Goal: Navigation & Orientation: Find specific page/section

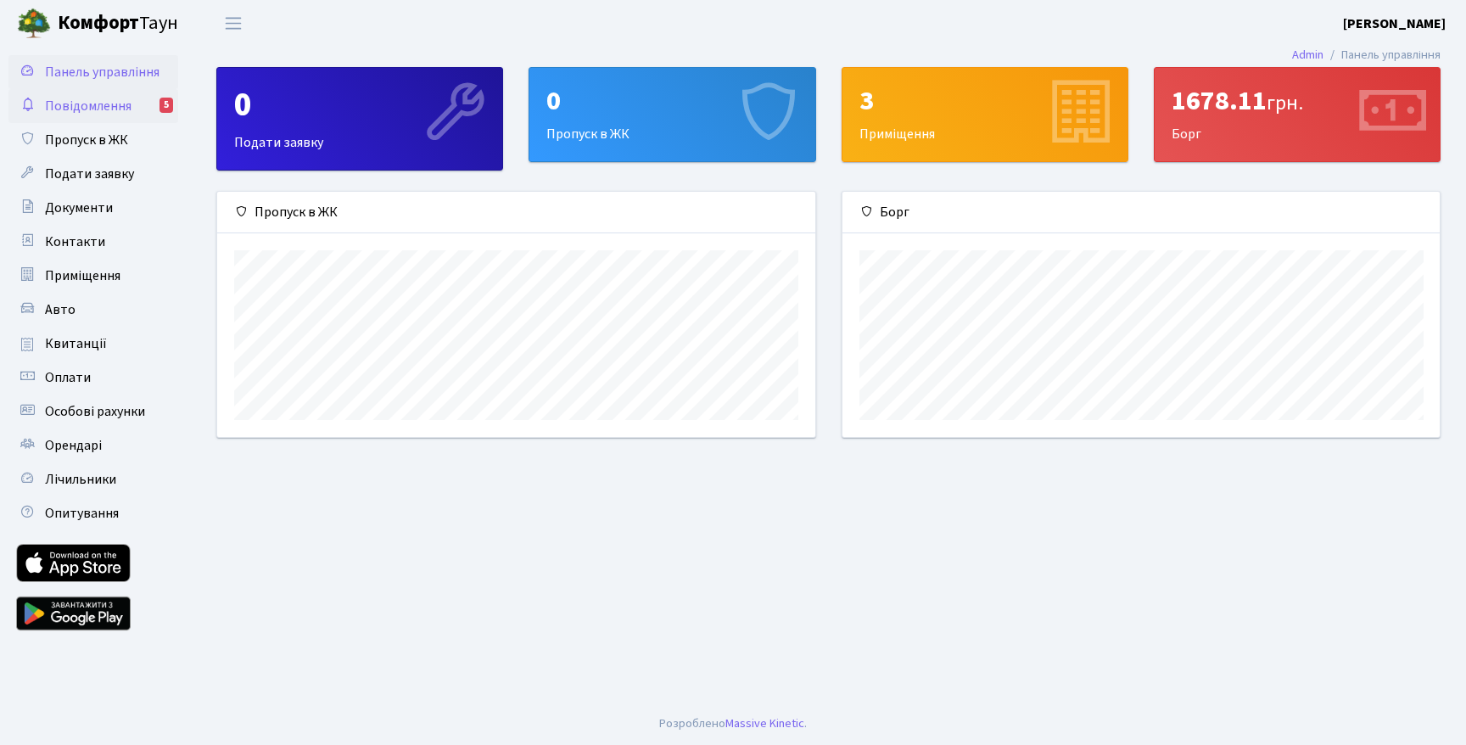
scroll to position [245, 597]
click at [119, 99] on span "Повідомлення" at bounding box center [88, 106] width 87 height 19
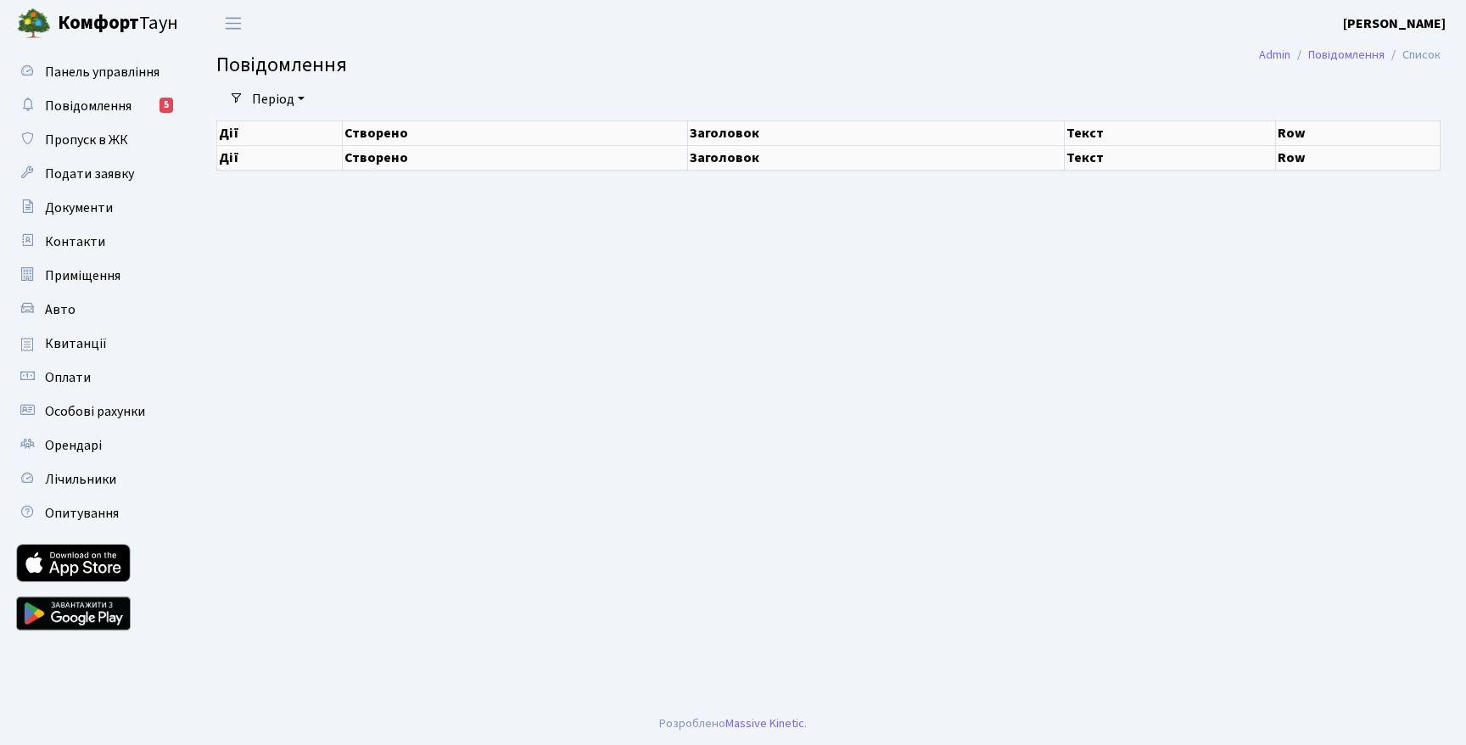
select select "25"
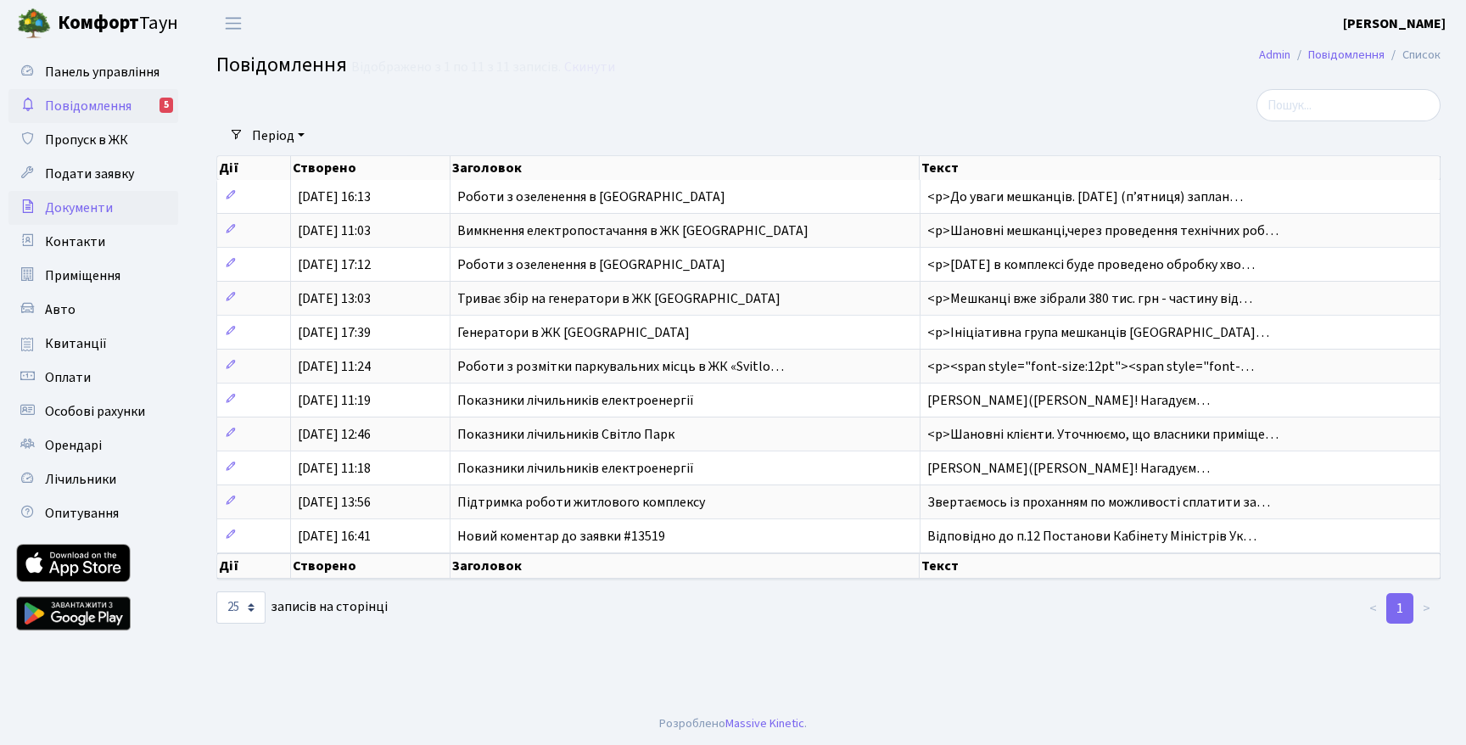
click at [126, 200] on link "Документи" at bounding box center [93, 208] width 170 height 34
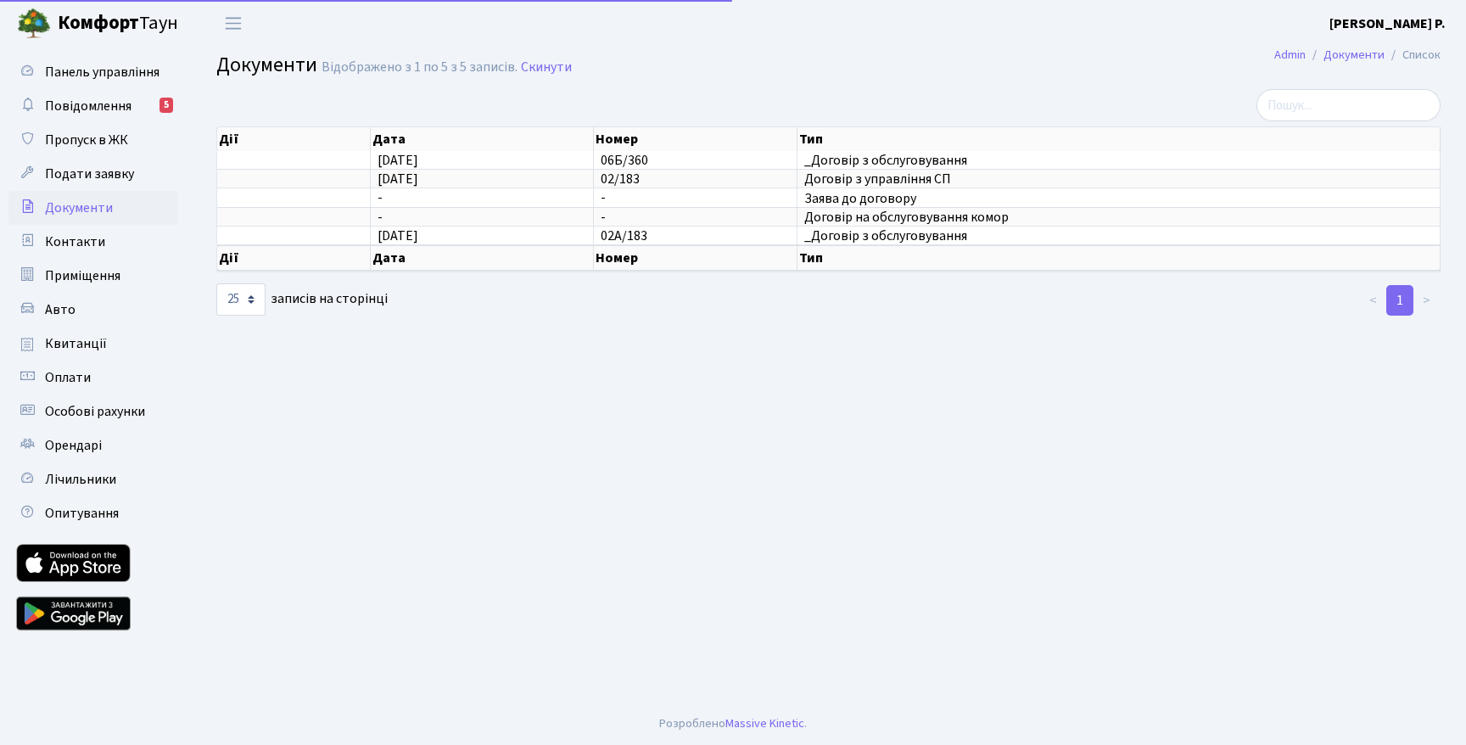
select select "25"
click at [118, 254] on link "Контакти" at bounding box center [93, 242] width 170 height 34
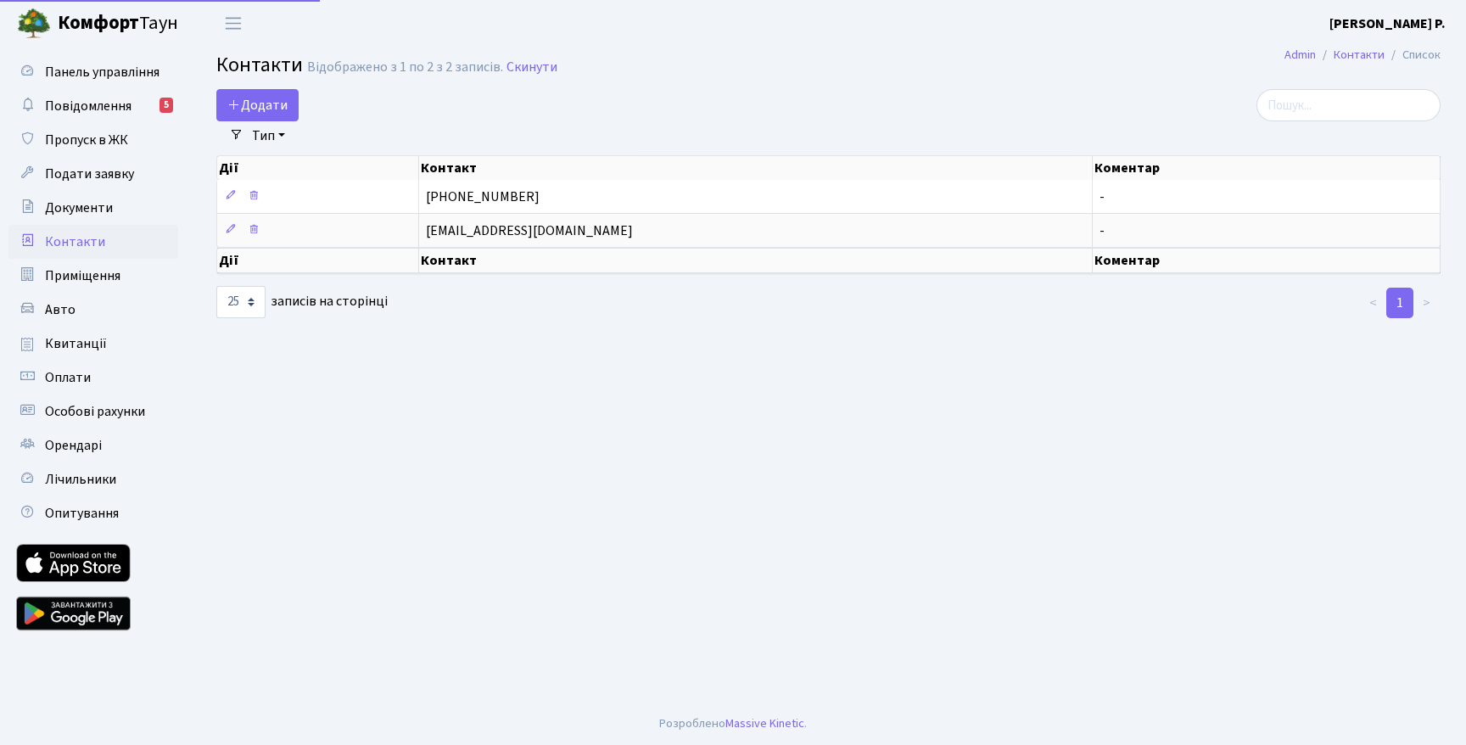
select select "25"
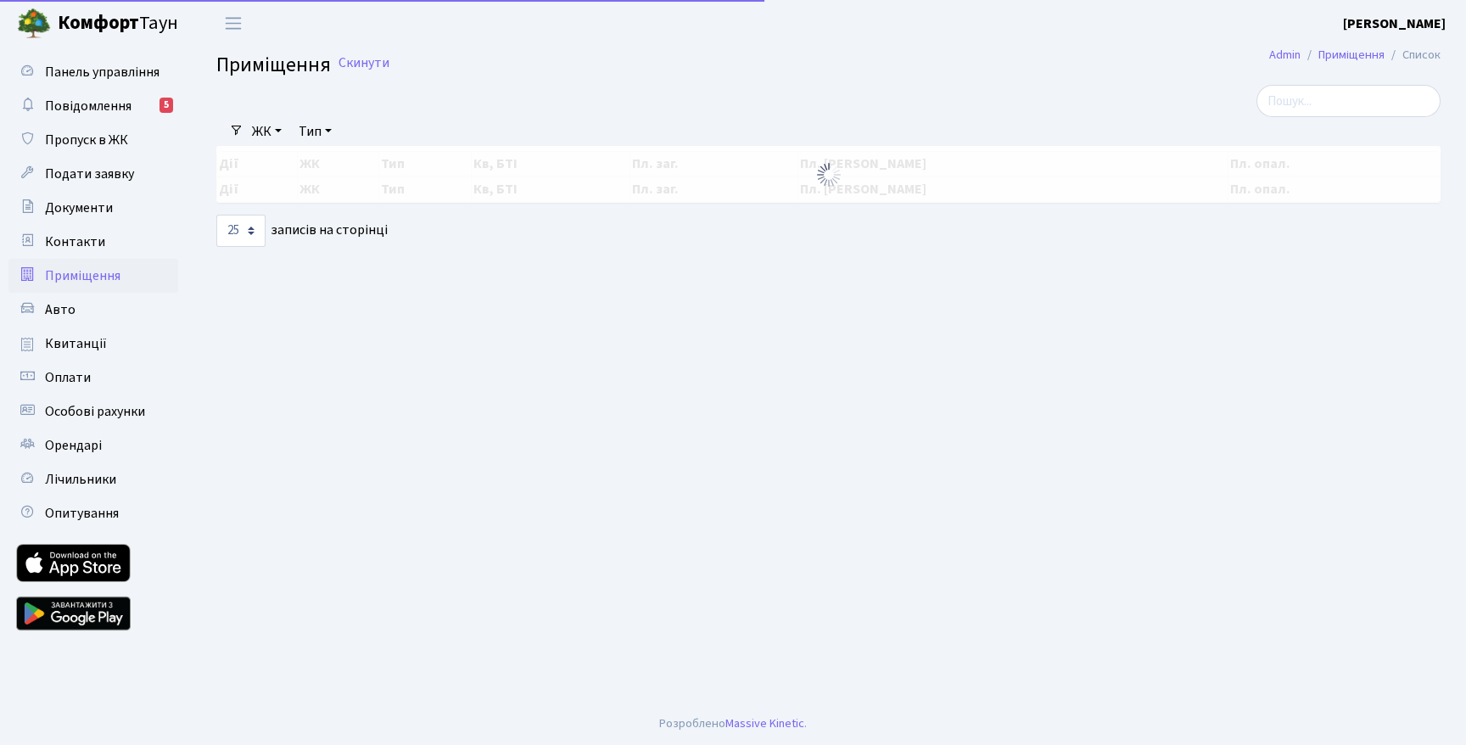
select select "25"
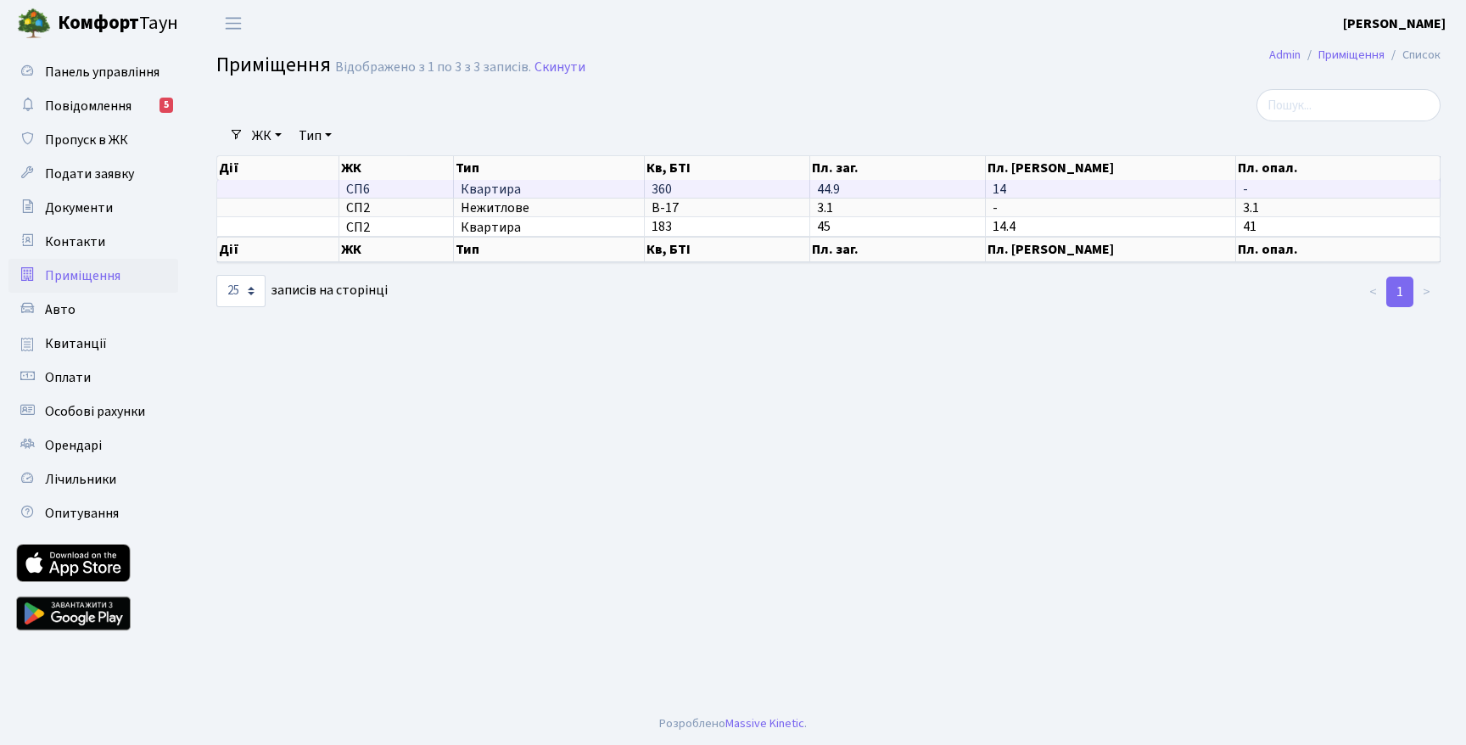
click at [522, 185] on span "Квартира" at bounding box center [549, 189] width 176 height 14
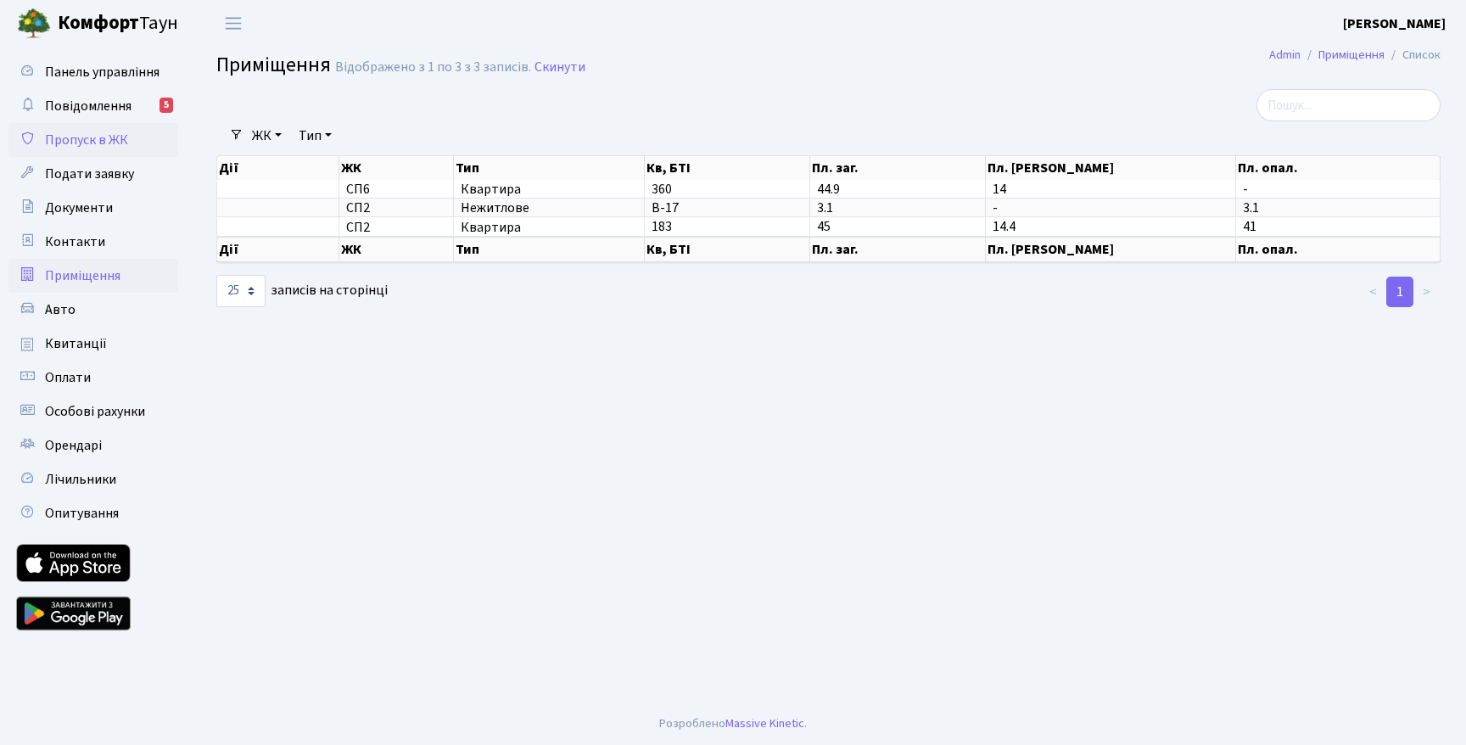
click at [131, 149] on link "Пропуск в ЖК" at bounding box center [93, 140] width 170 height 34
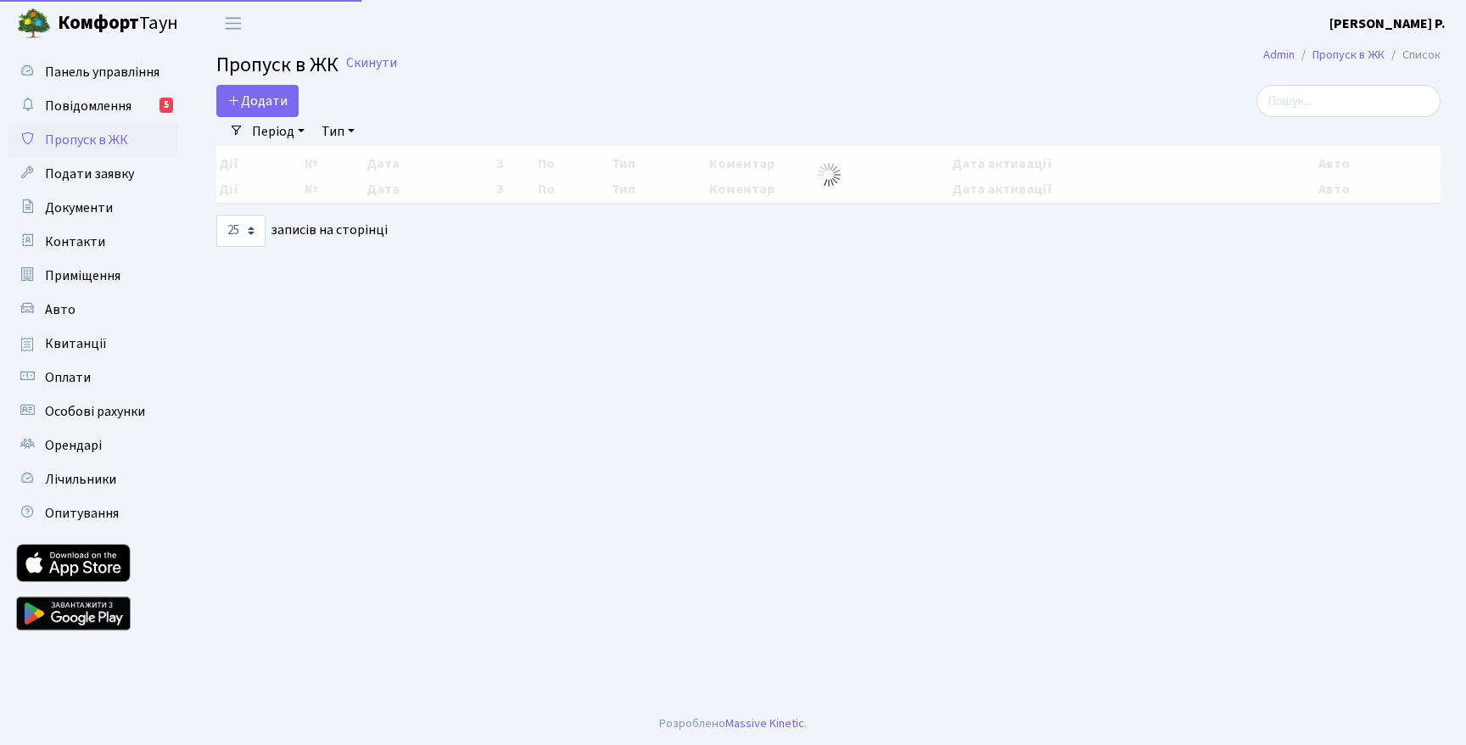
select select "25"
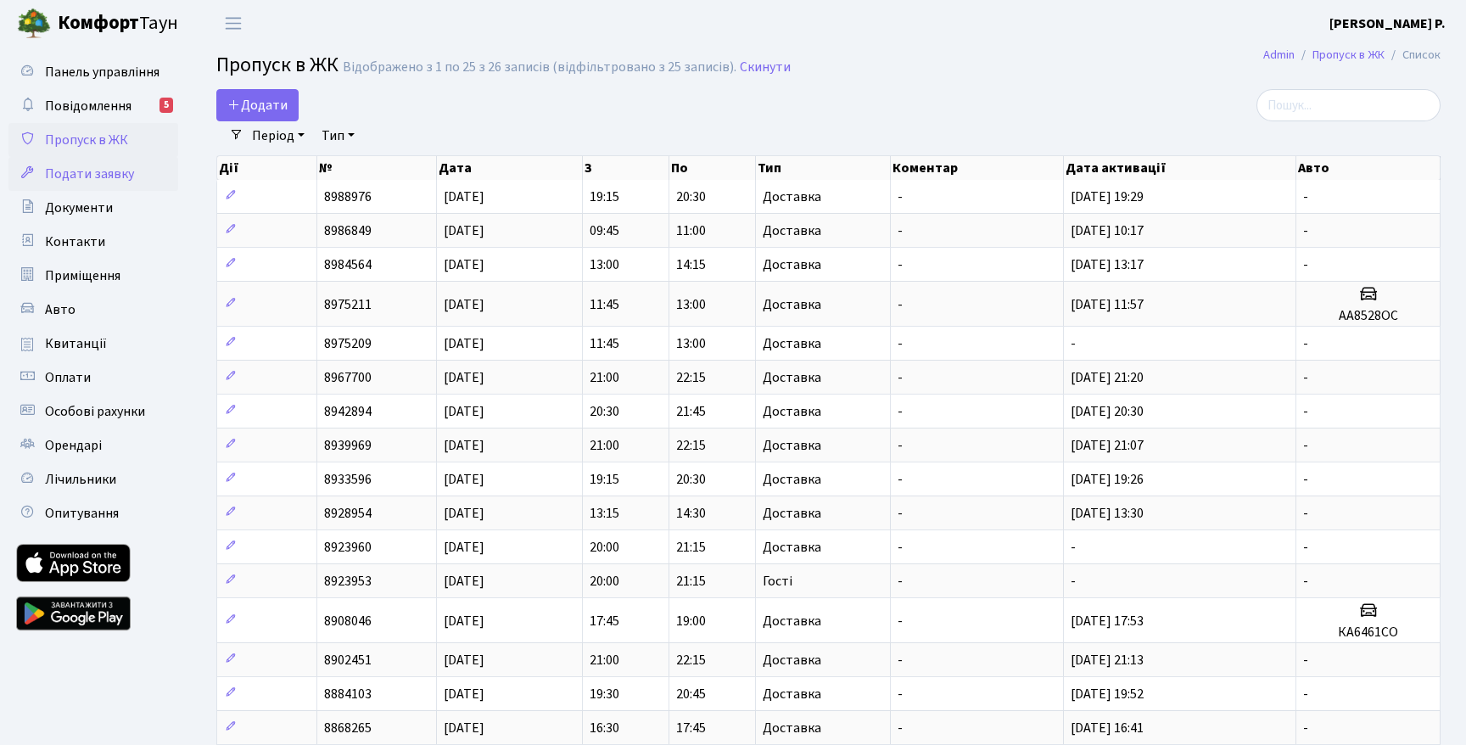
click at [131, 188] on link "Подати заявку" at bounding box center [93, 174] width 170 height 34
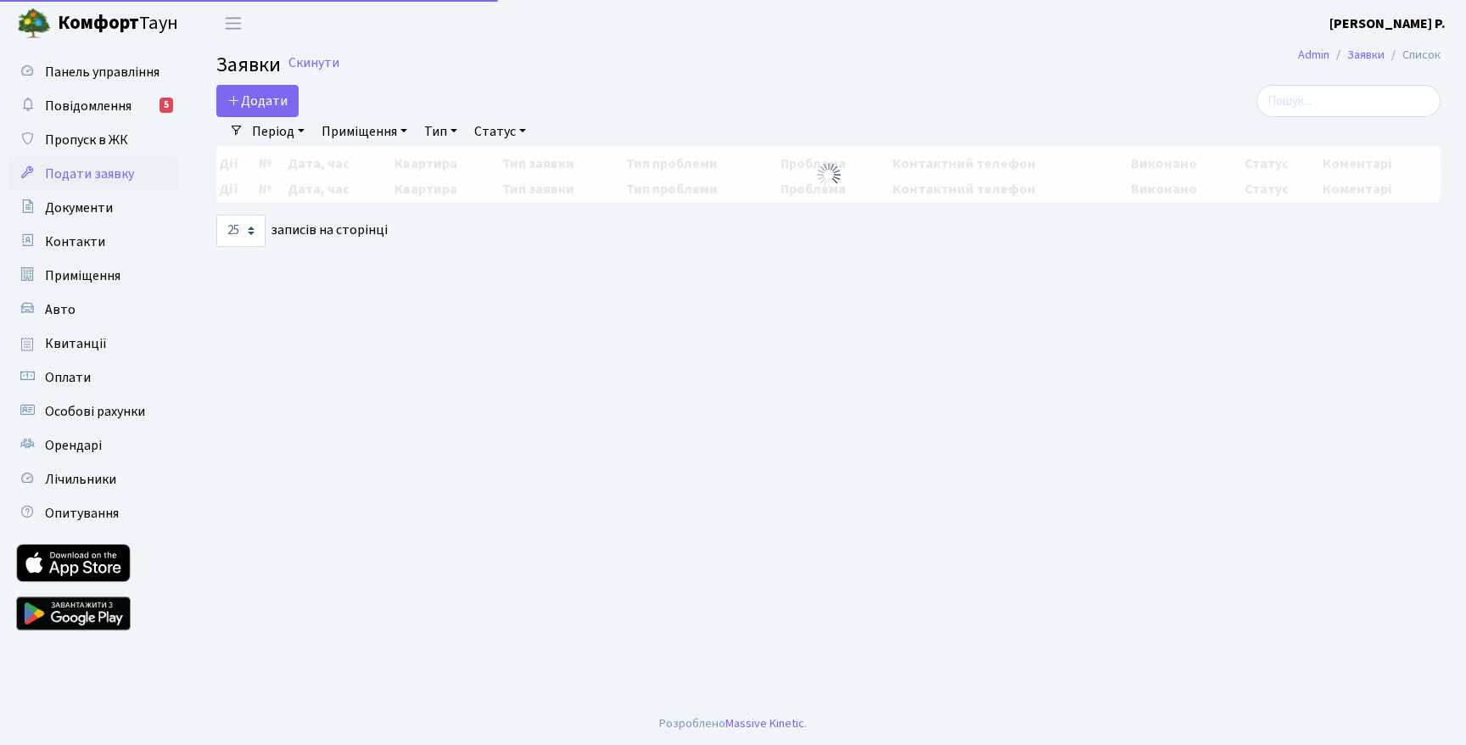
select select "25"
click at [120, 157] on link "Подати заявку" at bounding box center [93, 174] width 170 height 34
select select "25"
click at [124, 146] on span "Пропуск в ЖК" at bounding box center [86, 140] width 83 height 19
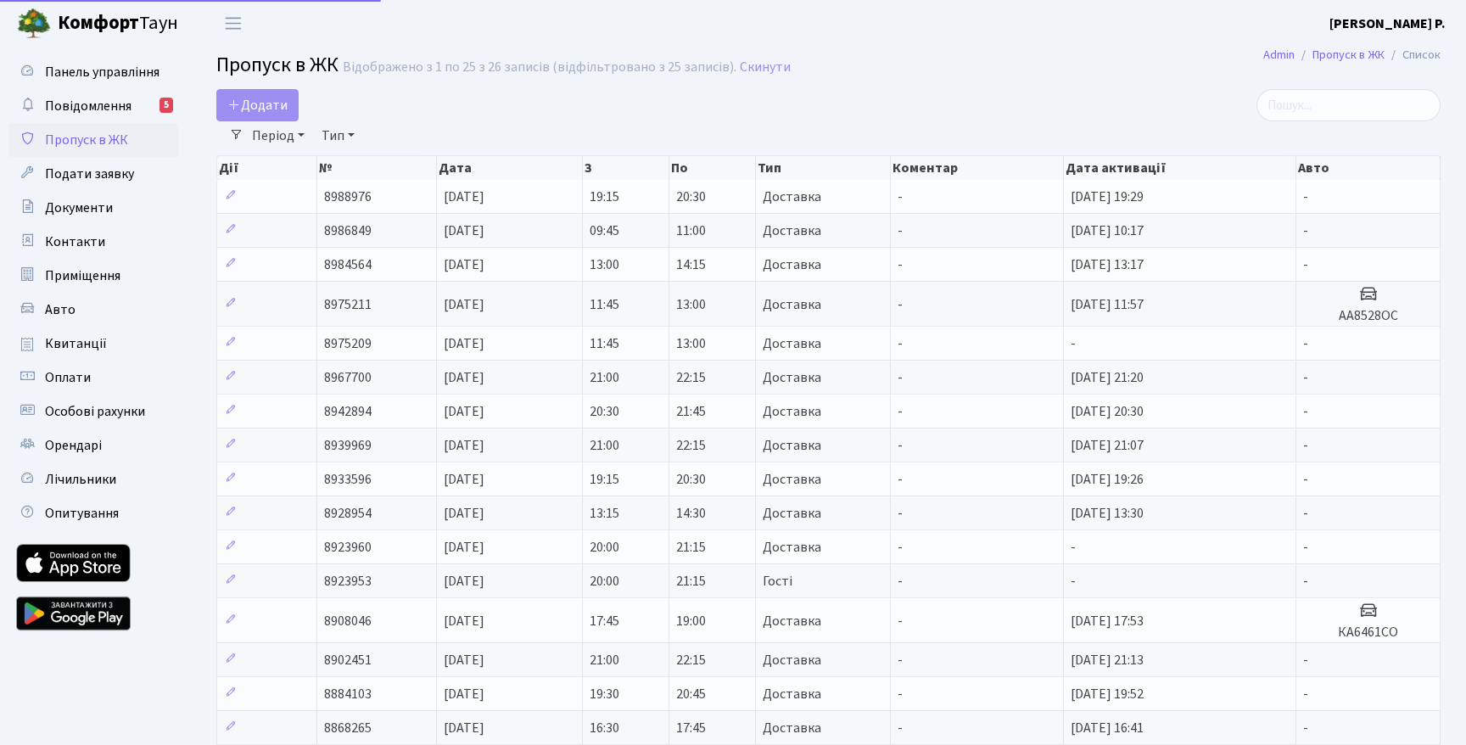
select select "25"
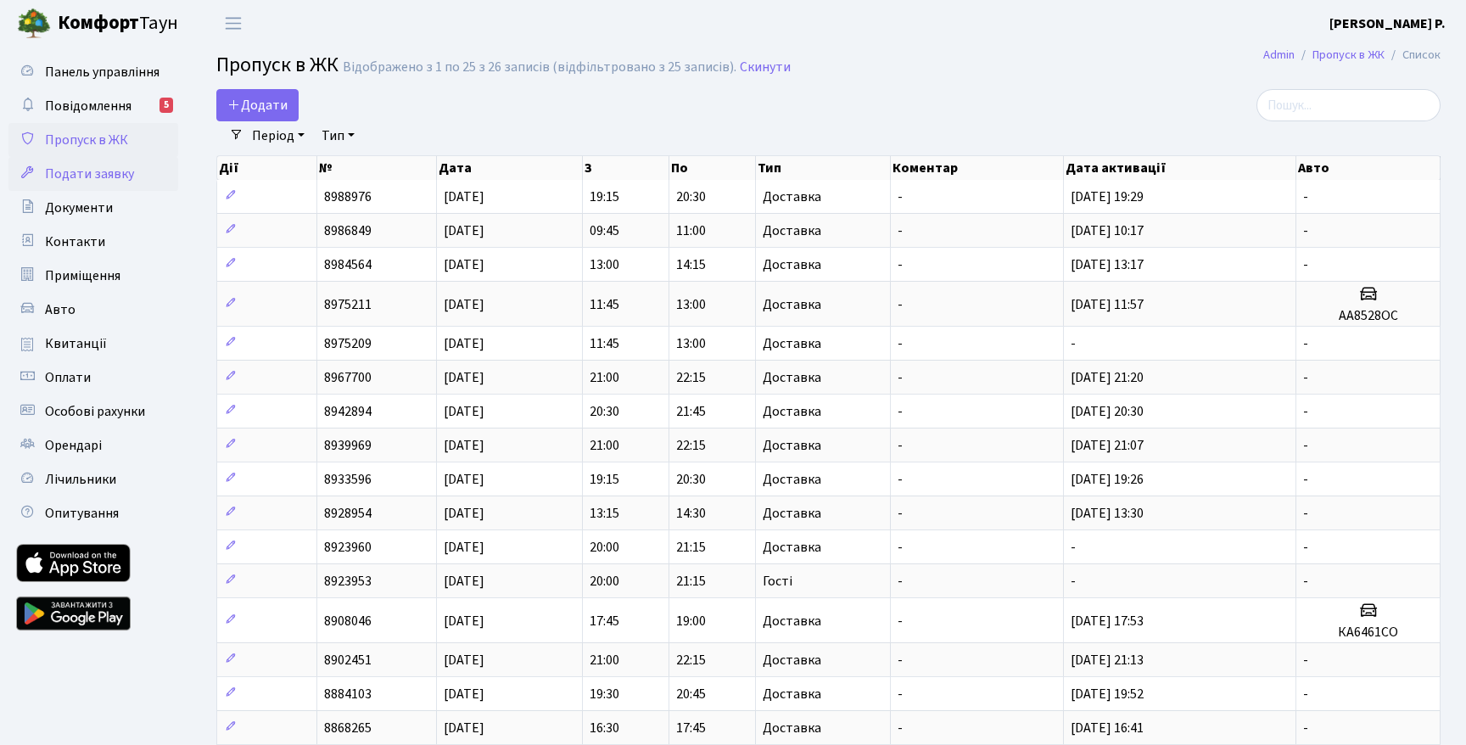
click at [123, 162] on link "Подати заявку" at bounding box center [93, 174] width 170 height 34
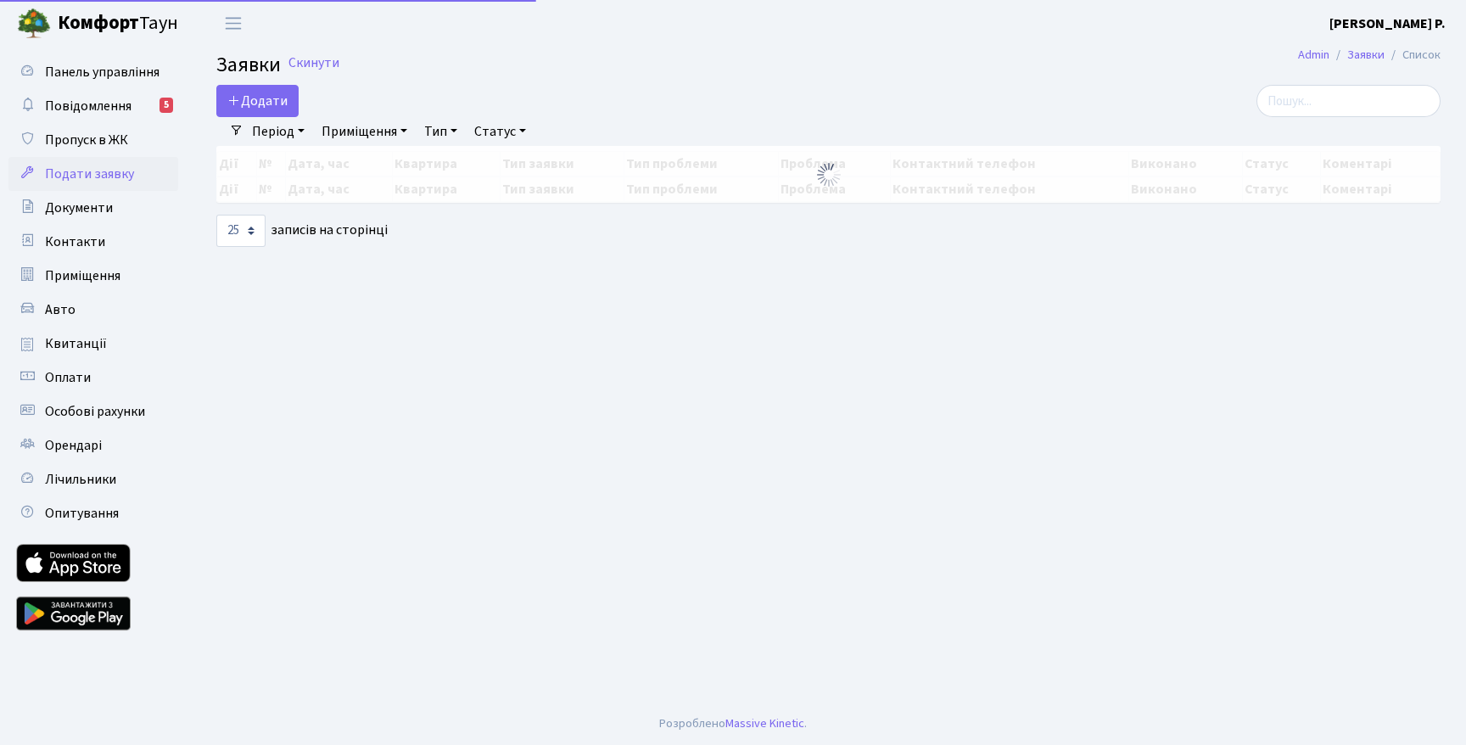
select select "25"
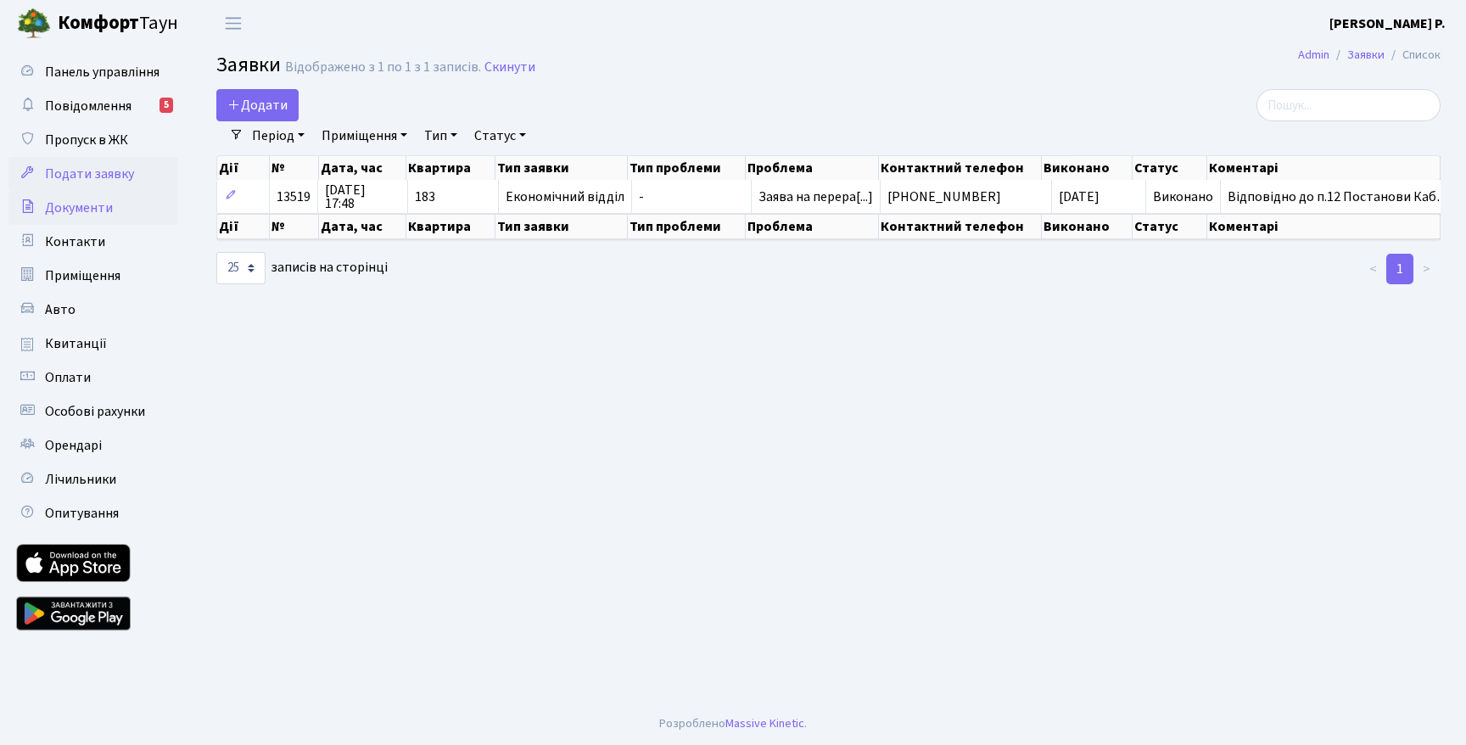
click at [100, 215] on span "Документи" at bounding box center [79, 207] width 68 height 19
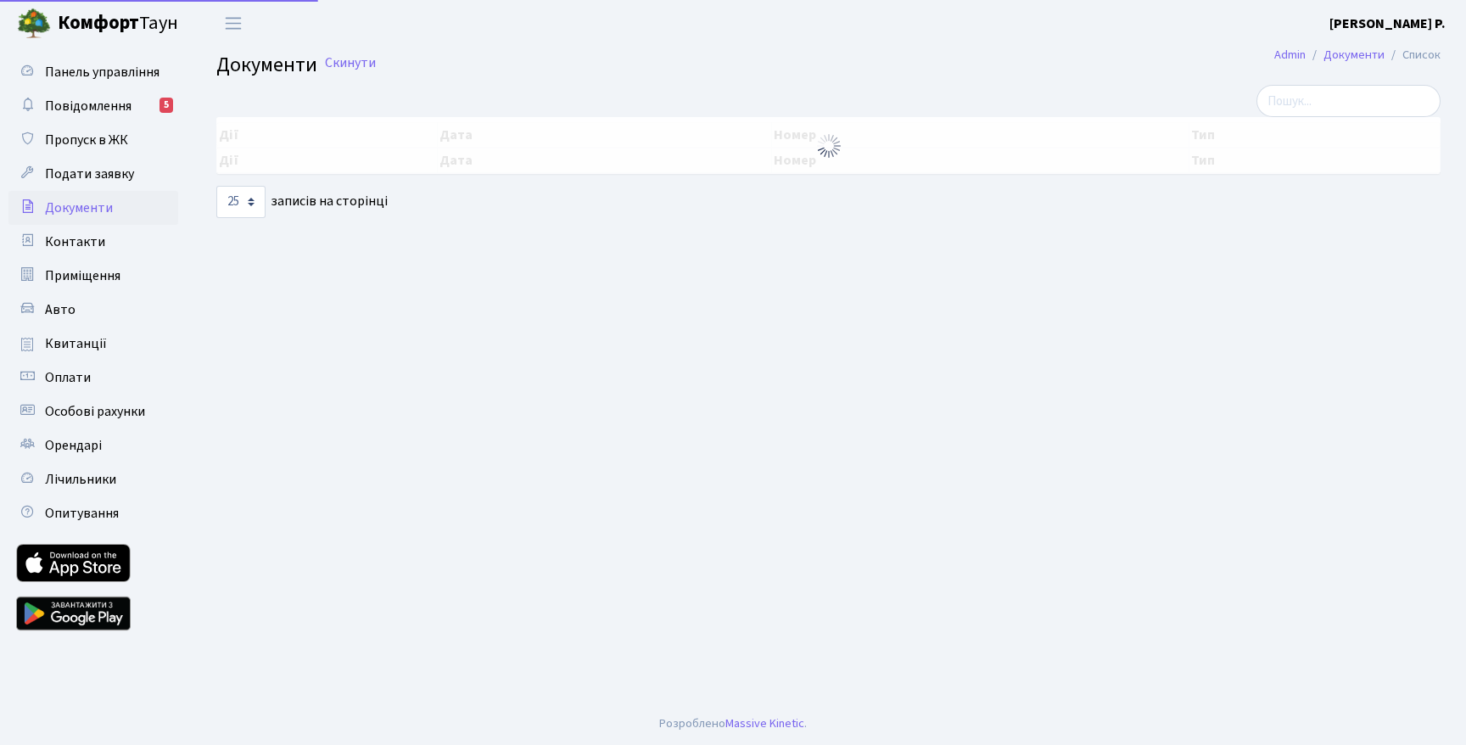
select select "25"
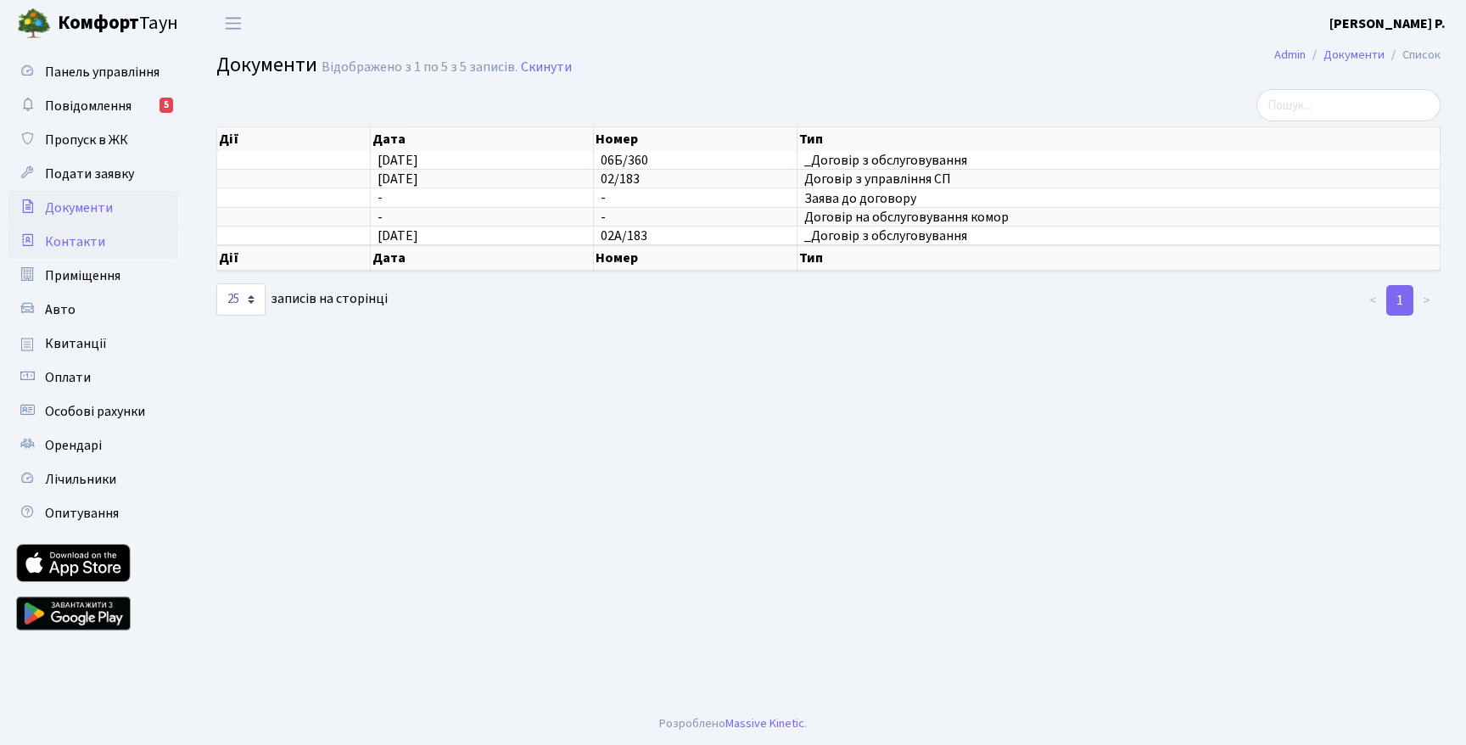
click at [81, 232] on span "Контакти" at bounding box center [75, 241] width 60 height 19
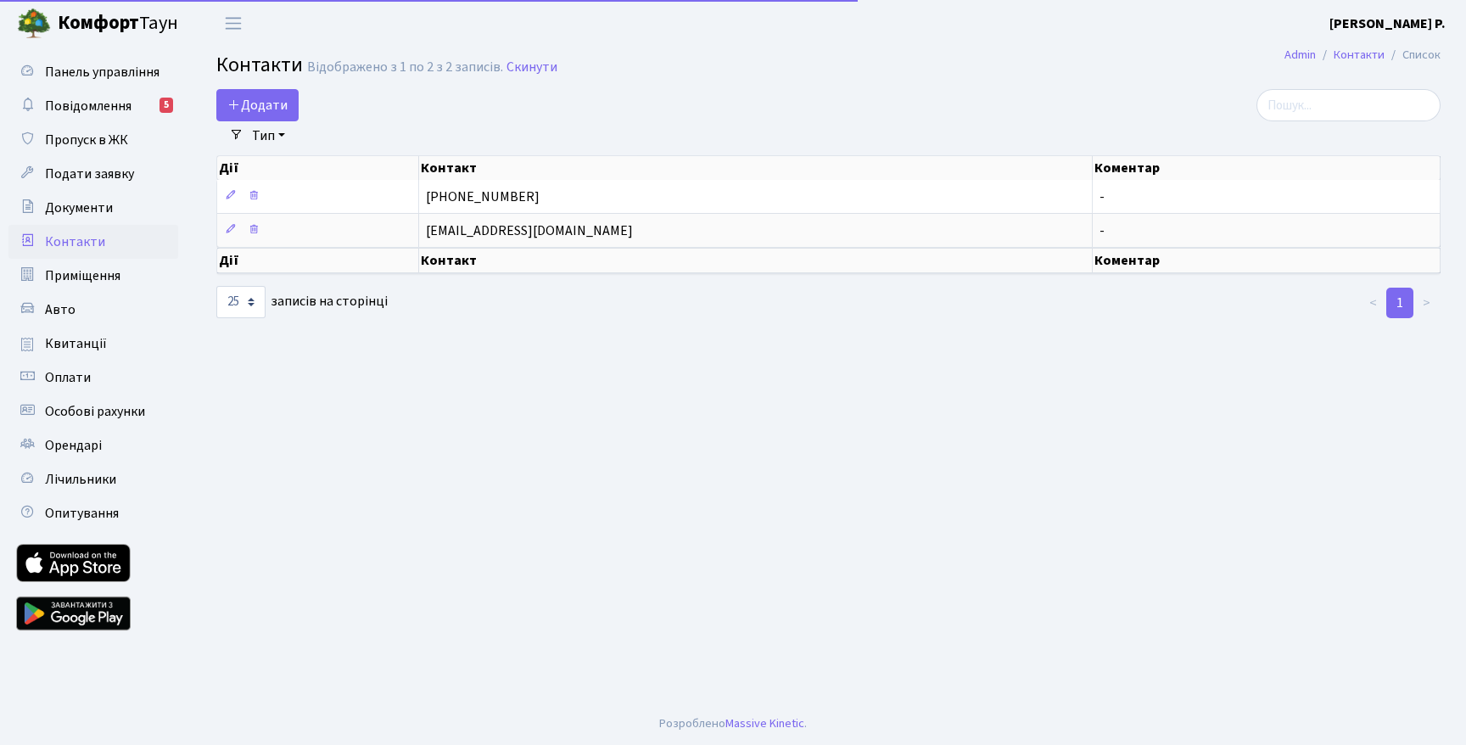
select select "25"
click at [95, 263] on link "Приміщення" at bounding box center [93, 276] width 170 height 34
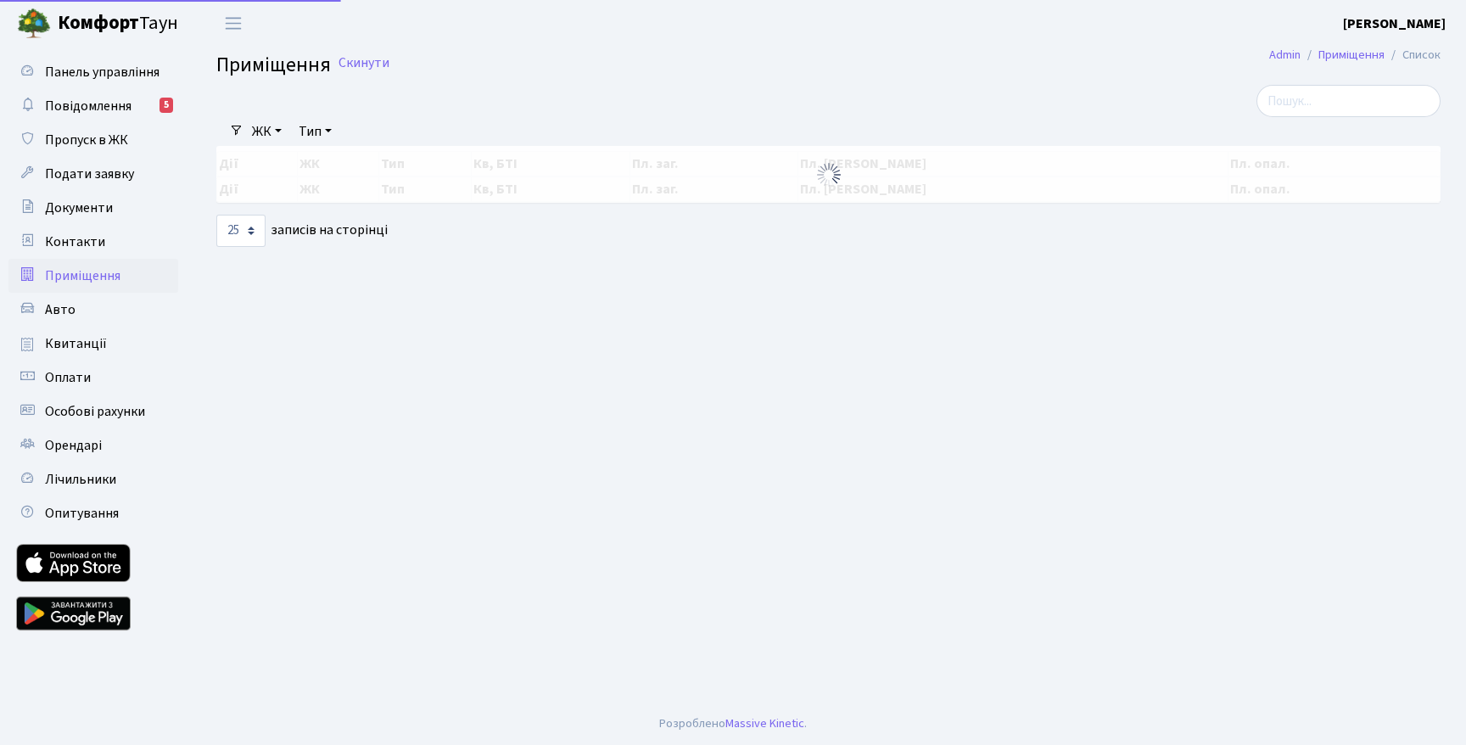
select select "25"
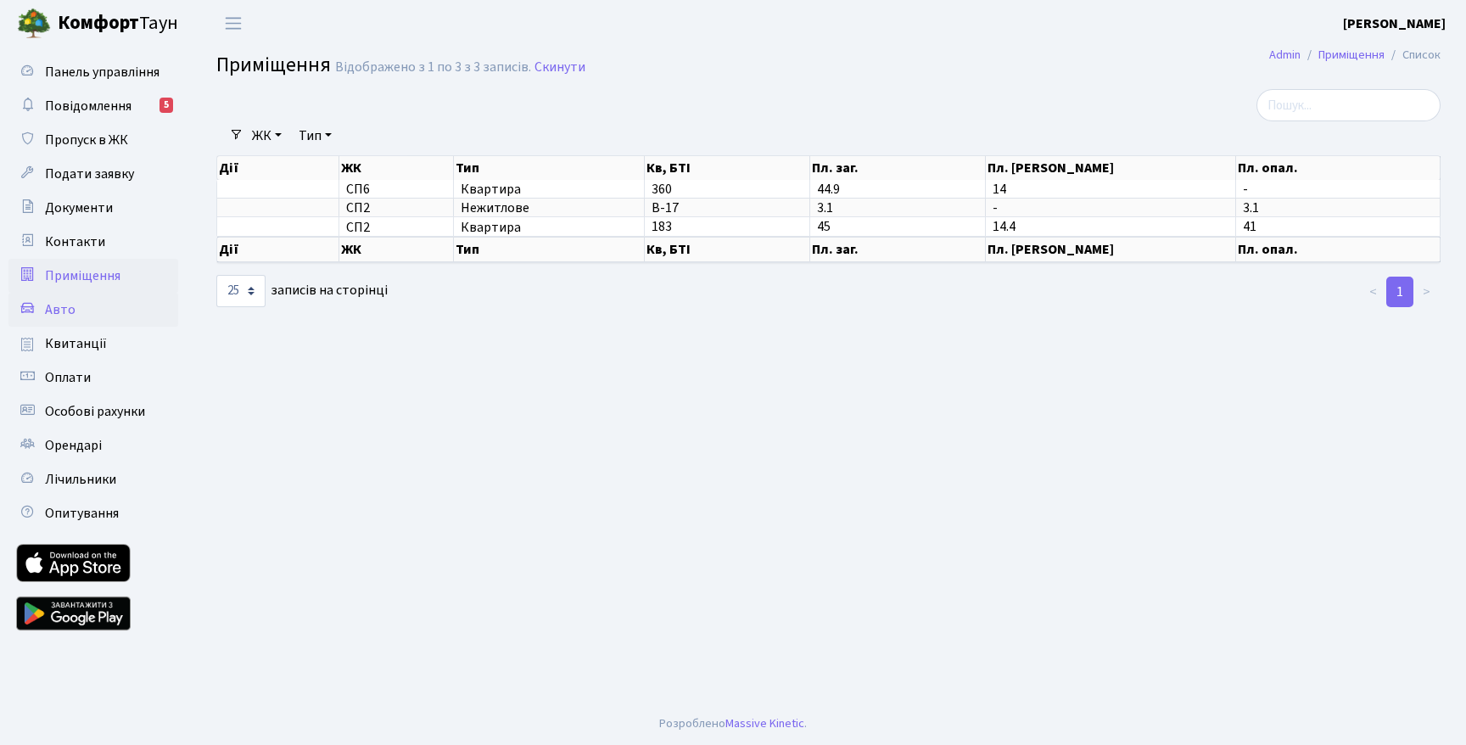
click at [99, 311] on link "Авто" at bounding box center [93, 310] width 170 height 34
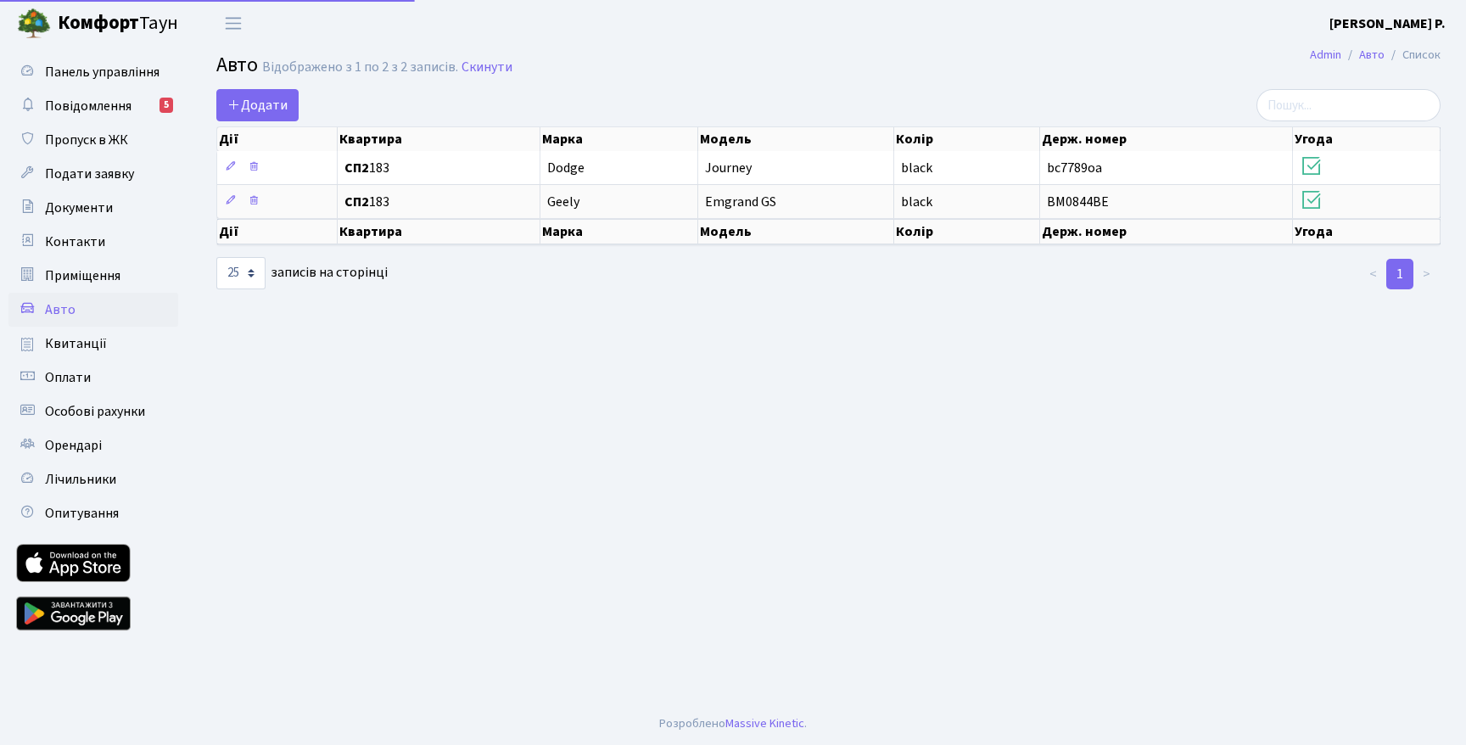
select select "25"
click at [99, 346] on span "Квитанції" at bounding box center [76, 343] width 62 height 19
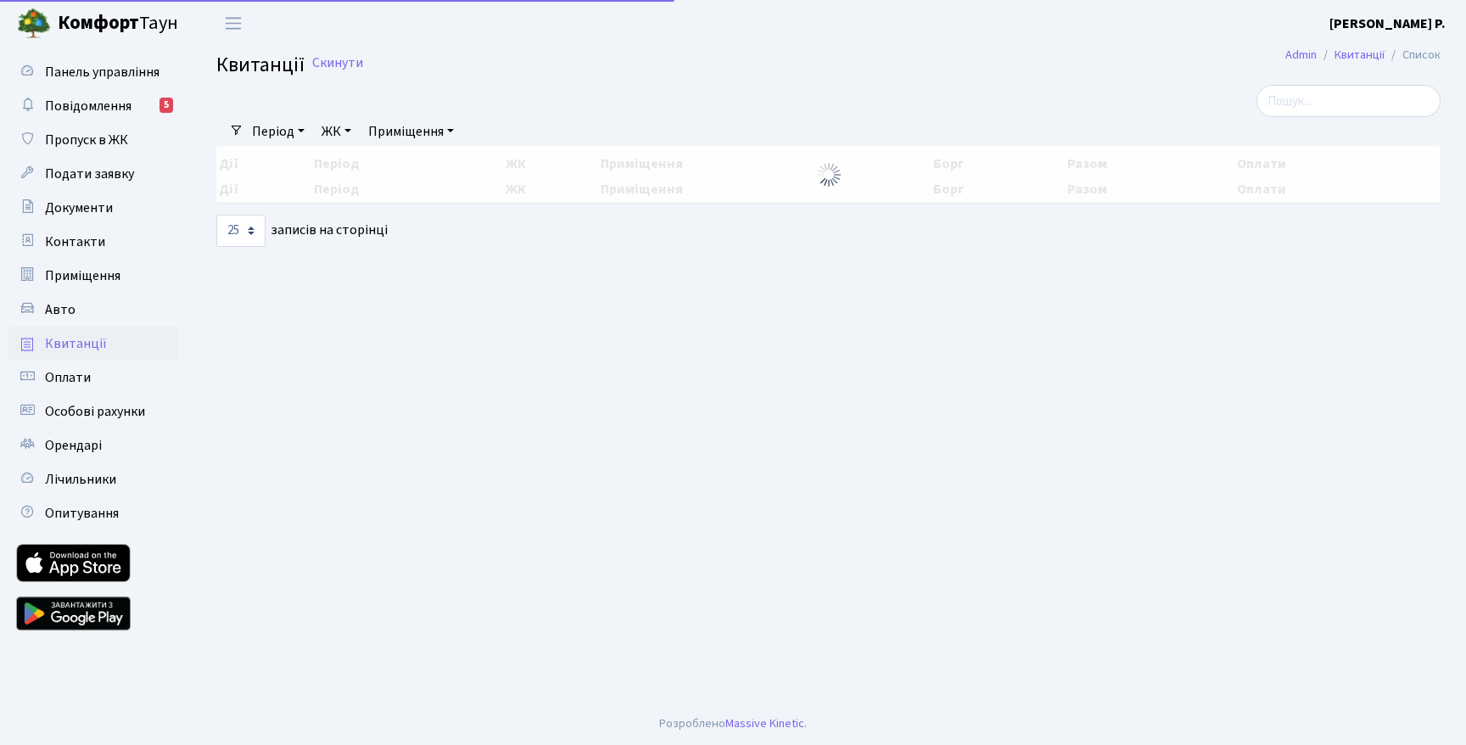
select select "25"
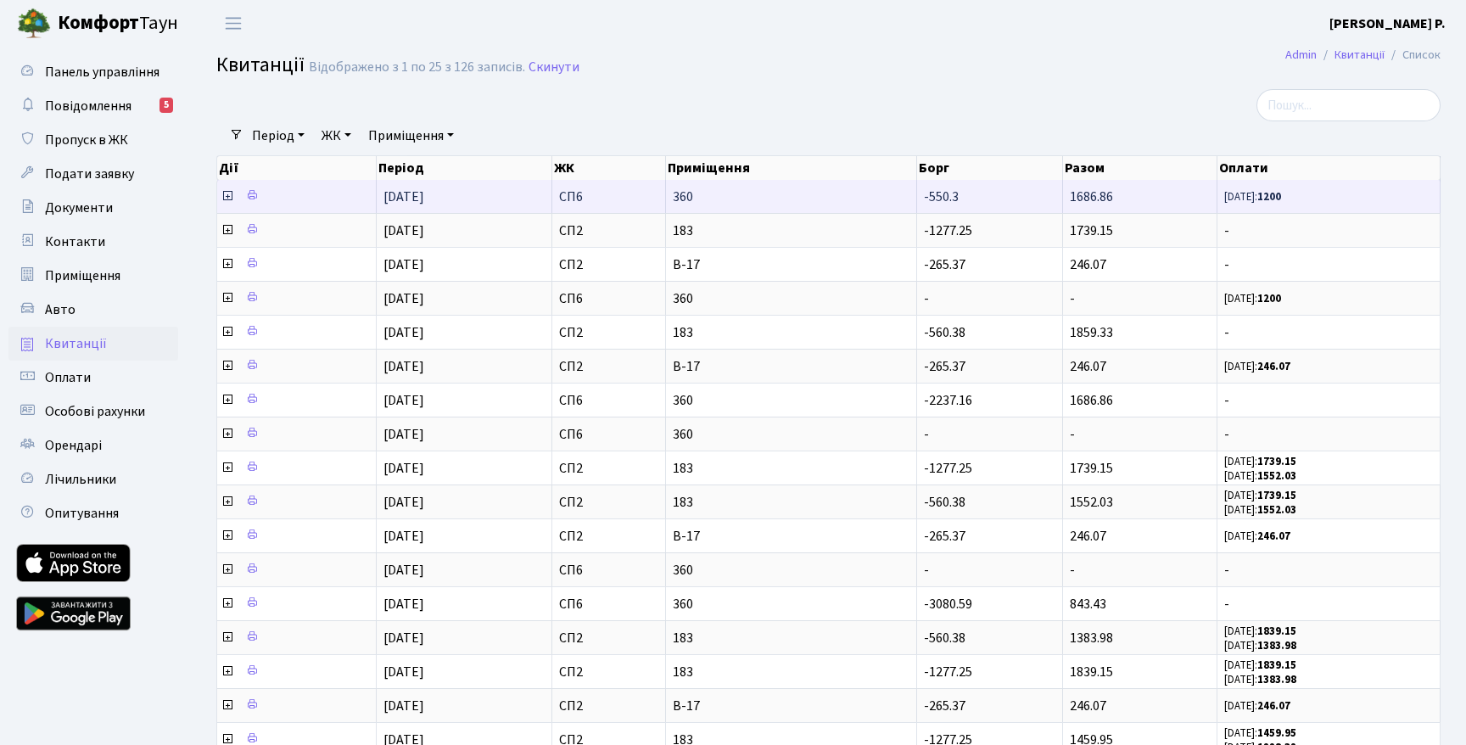
drag, startPoint x: 1060, startPoint y: 189, endPoint x: 1155, endPoint y: 190, distance: 95.0
click at [1155, 190] on tr "01.08.2025 СП6 360 -550.3 1686.86 08.09.25: 1200" at bounding box center [828, 196] width 1223 height 33
click at [1155, 190] on td "1686.86" at bounding box center [1140, 196] width 154 height 33
drag, startPoint x: 1220, startPoint y: 195, endPoint x: 1332, endPoint y: 200, distance: 112.1
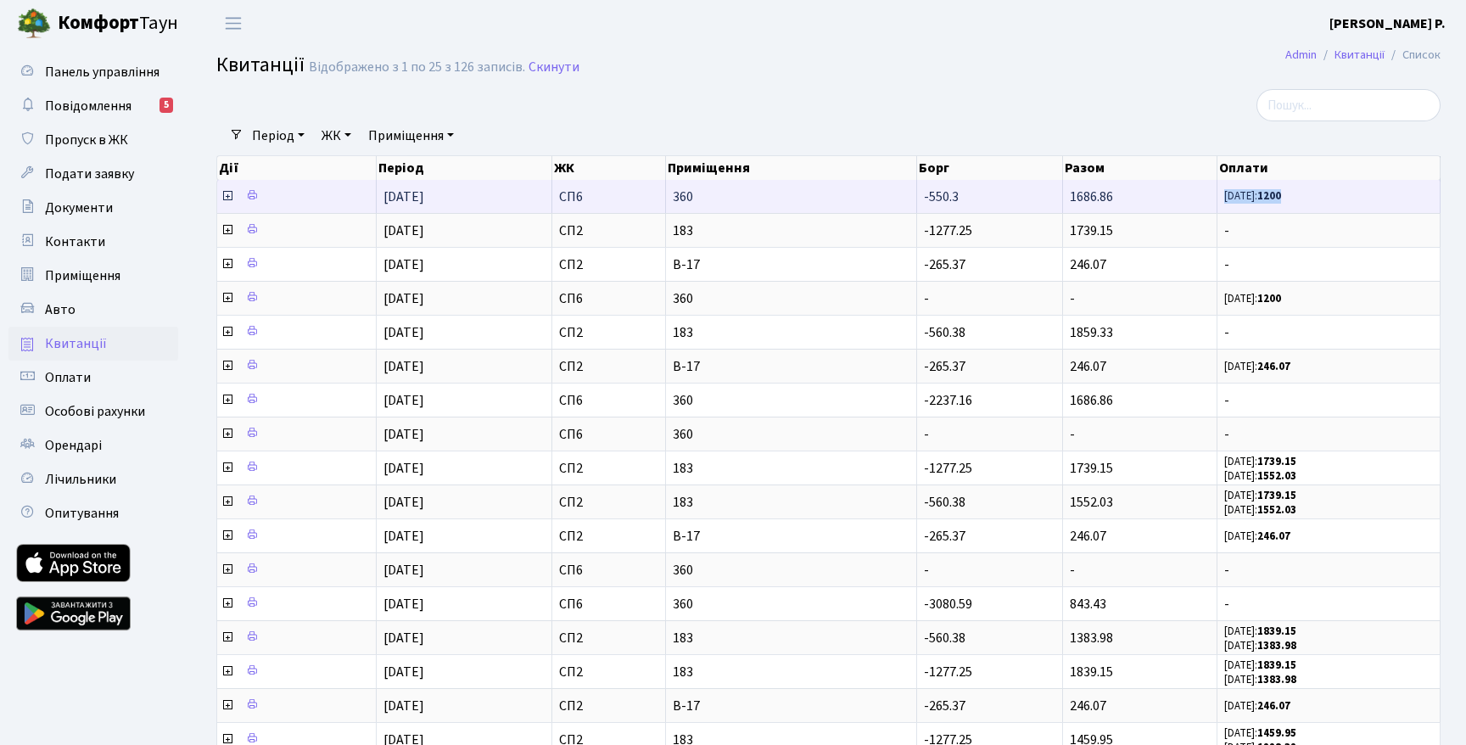
click at [1331, 200] on td "08.09.25: 1200" at bounding box center [1328, 196] width 223 height 33
click at [1332, 200] on span "08.09.25: 1200" at bounding box center [1328, 196] width 209 height 14
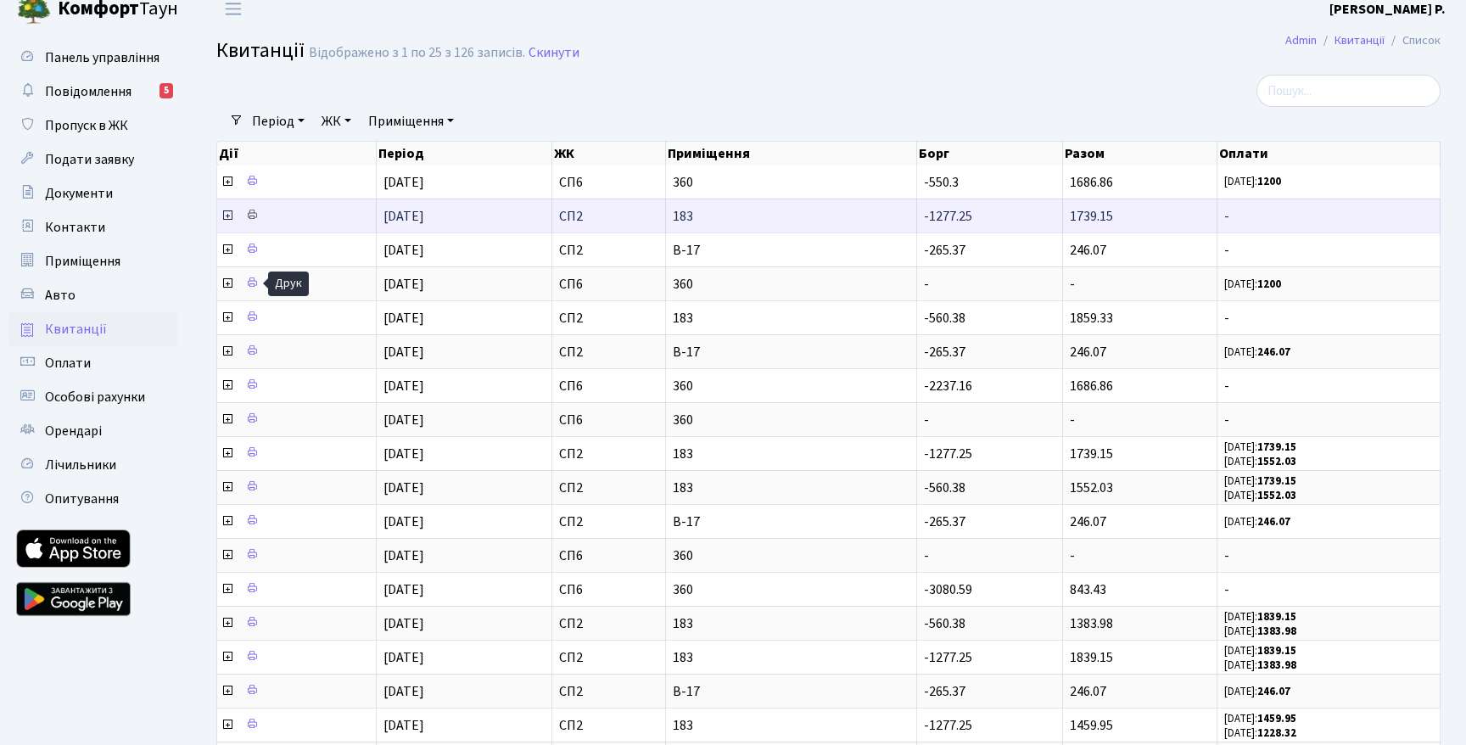
scroll to position [0, 0]
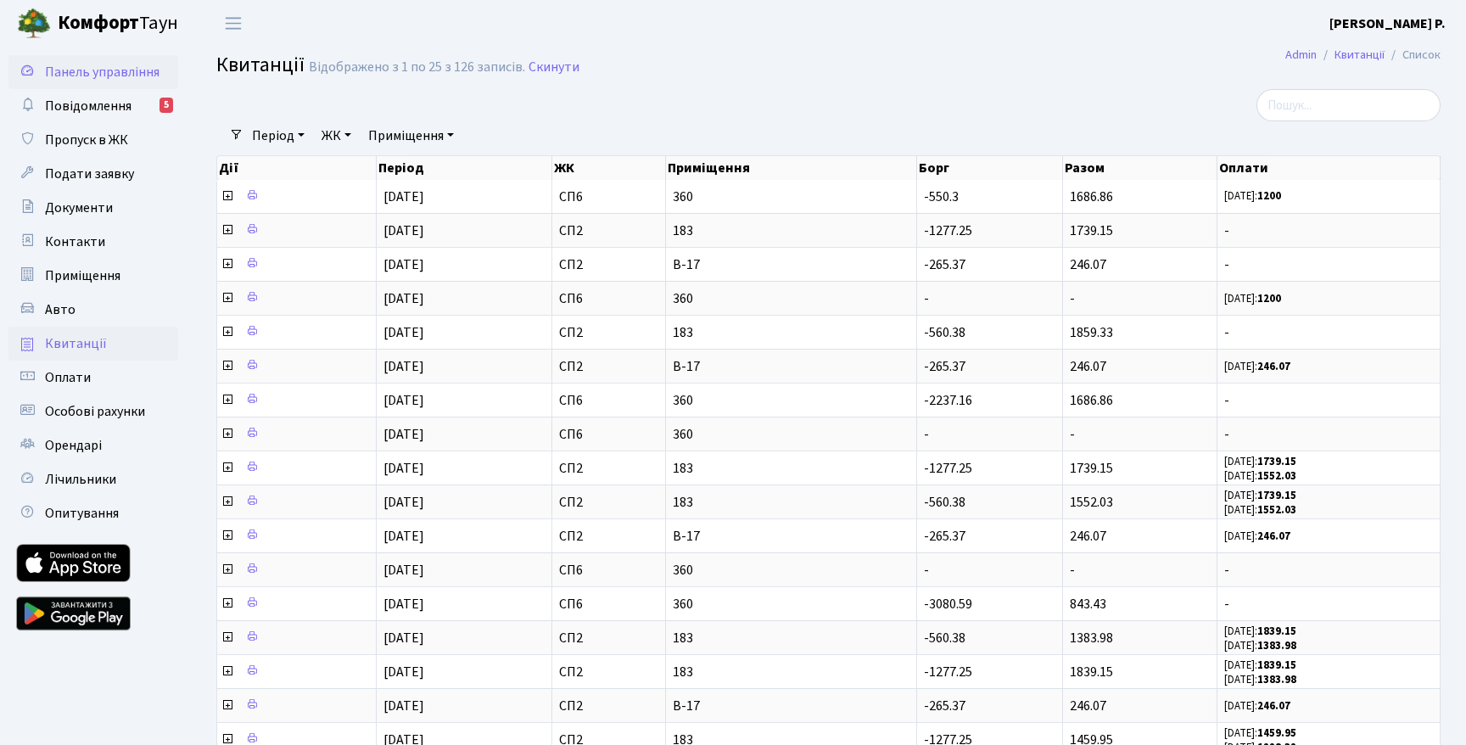
click at [94, 77] on span "Панель управління" at bounding box center [102, 72] width 114 height 19
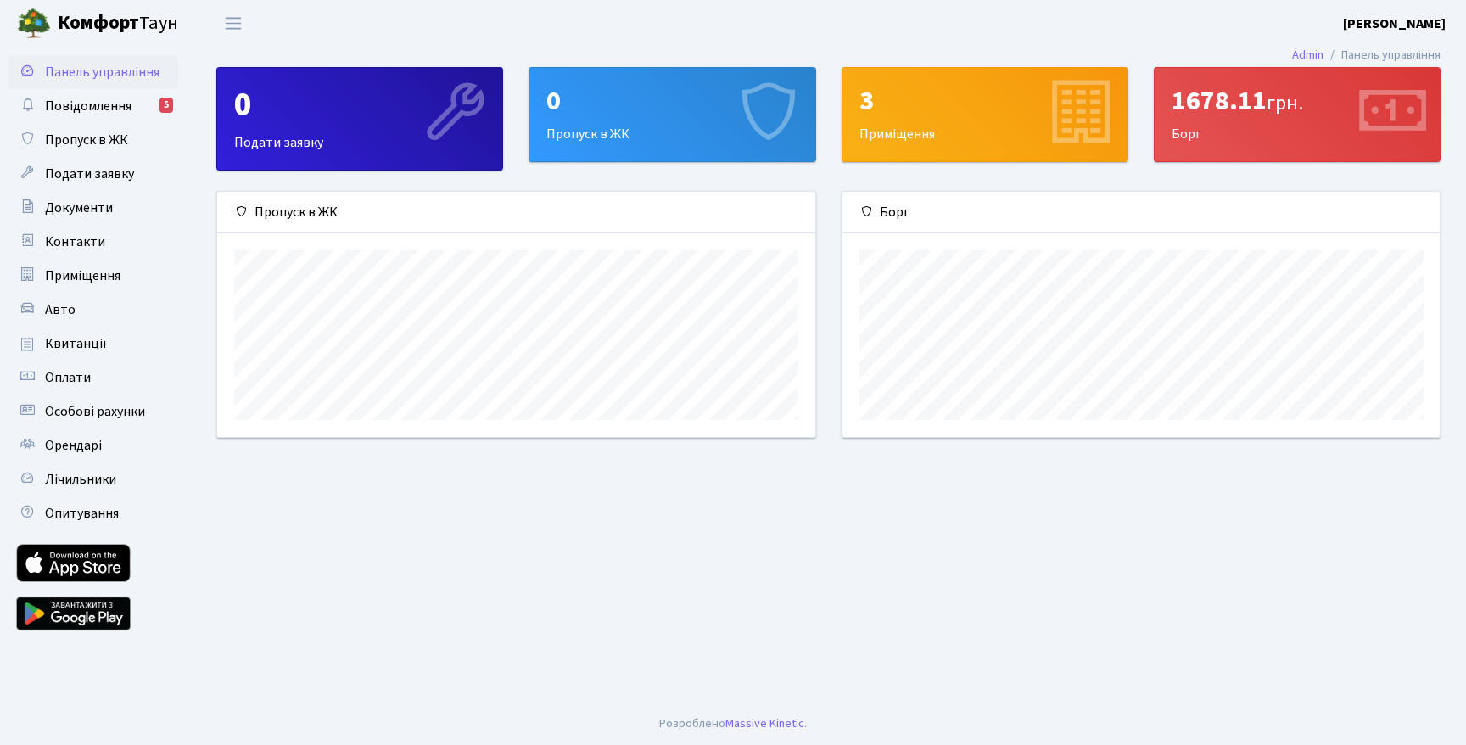
scroll to position [245, 597]
click at [123, 134] on span "Пропуск в ЖК" at bounding box center [86, 140] width 83 height 19
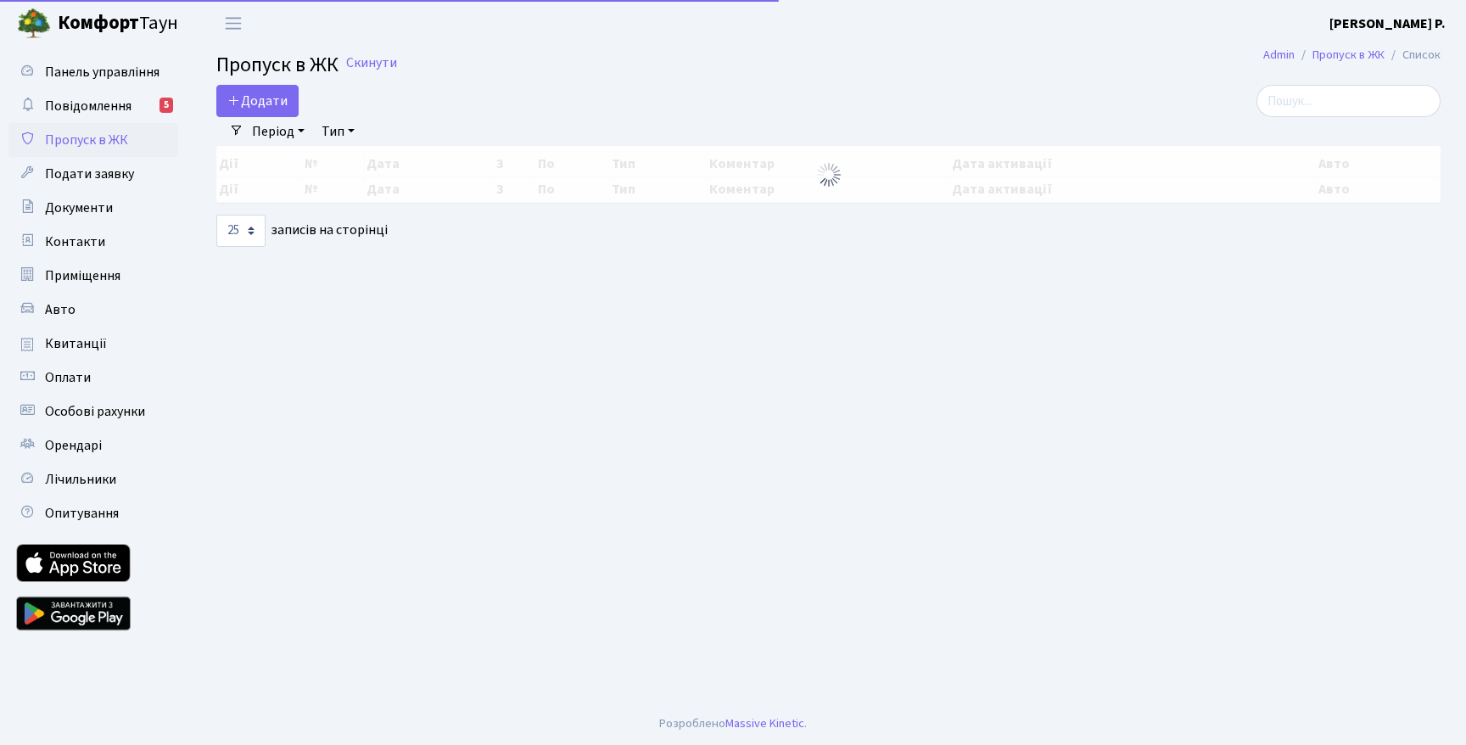
select select "25"
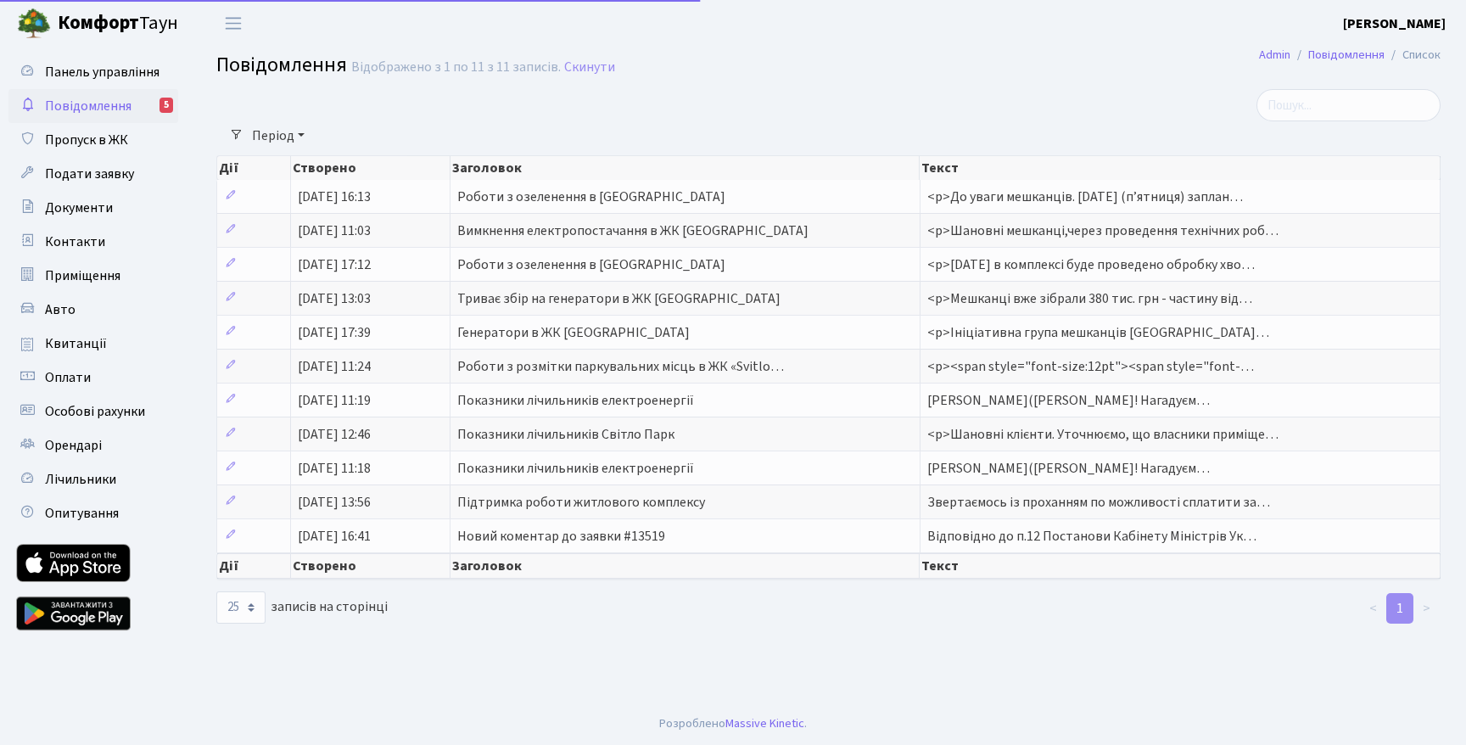
select select "25"
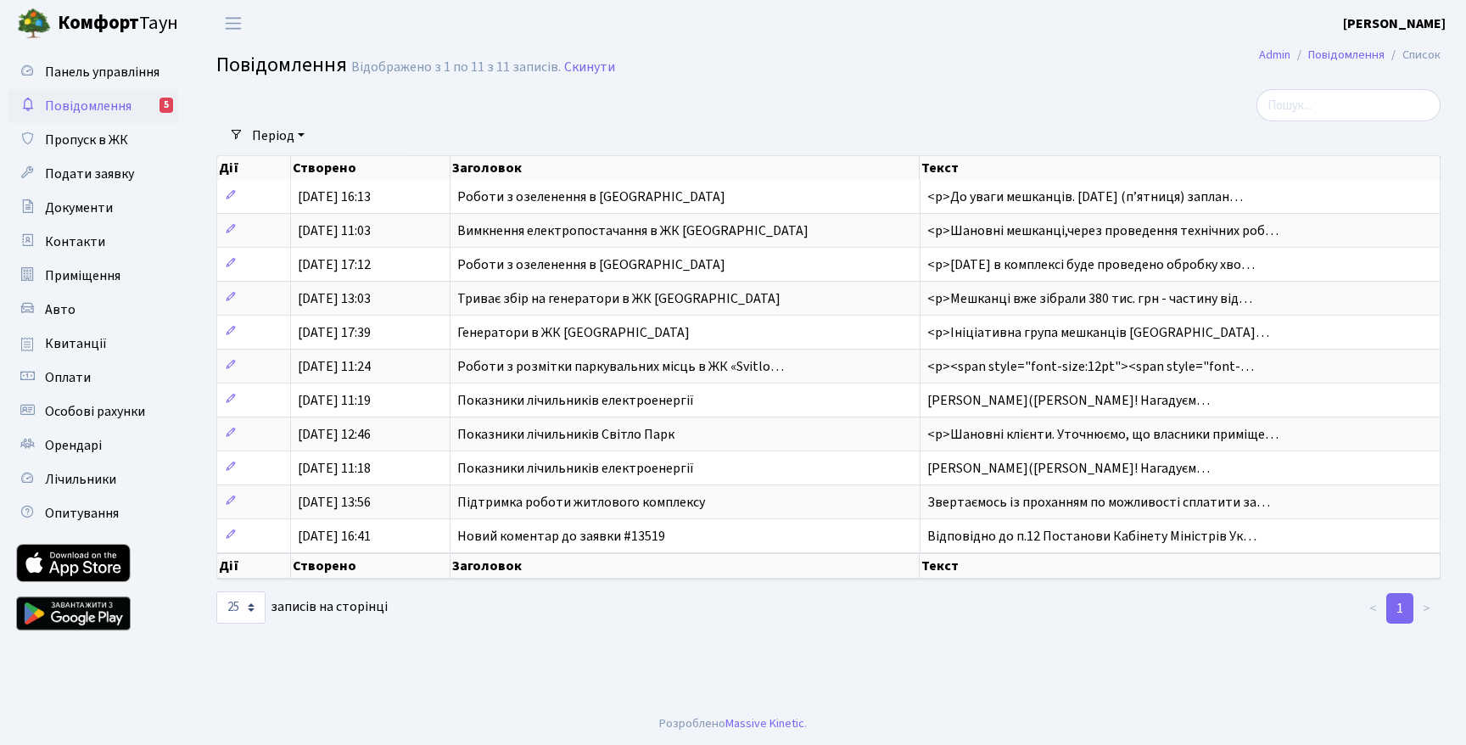
click at [91, 98] on span "Повідомлення" at bounding box center [88, 106] width 87 height 19
select select "25"
click at [108, 82] on link "Панель управління" at bounding box center [93, 72] width 170 height 34
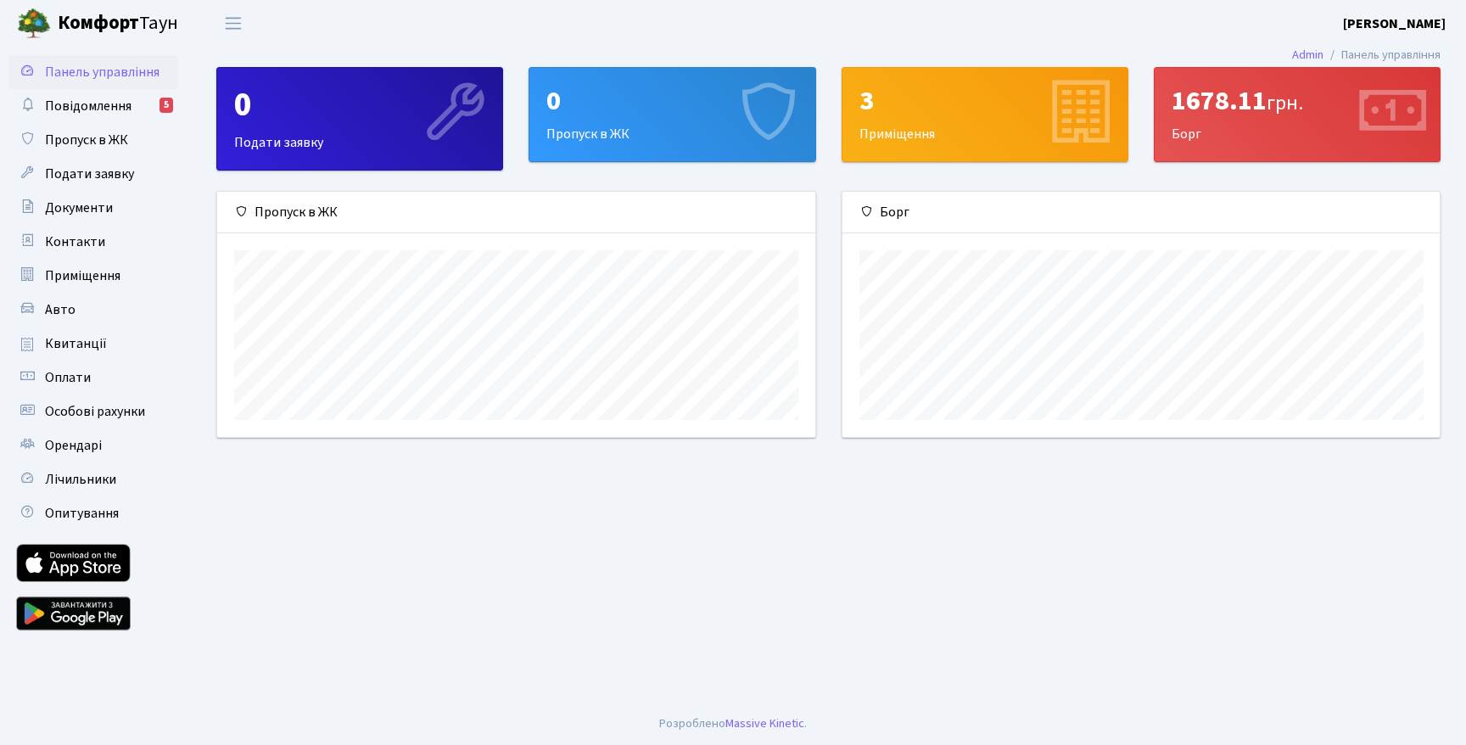
scroll to position [245, 597]
